Goal: Information Seeking & Learning: Learn about a topic

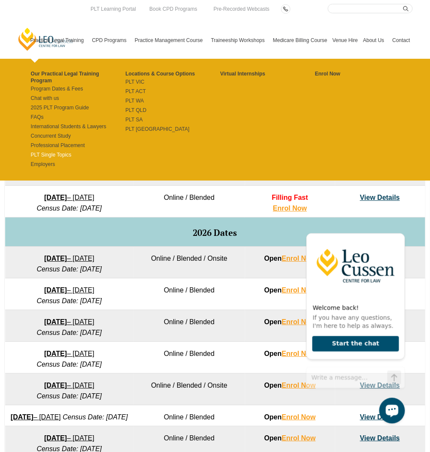
click at [55, 154] on link "PLT Single Topics" at bounding box center [78, 155] width 95 height 7
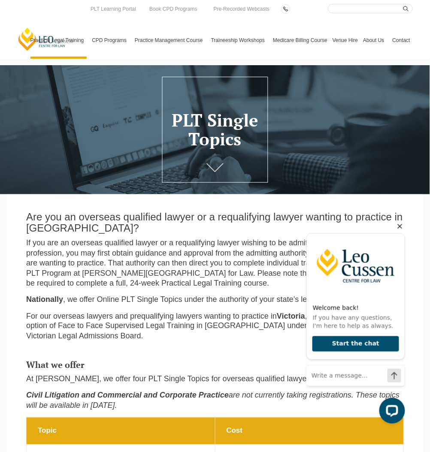
click at [401, 224] on icon "Hide greeting" at bounding box center [399, 226] width 10 height 10
